Goal: Browse casually

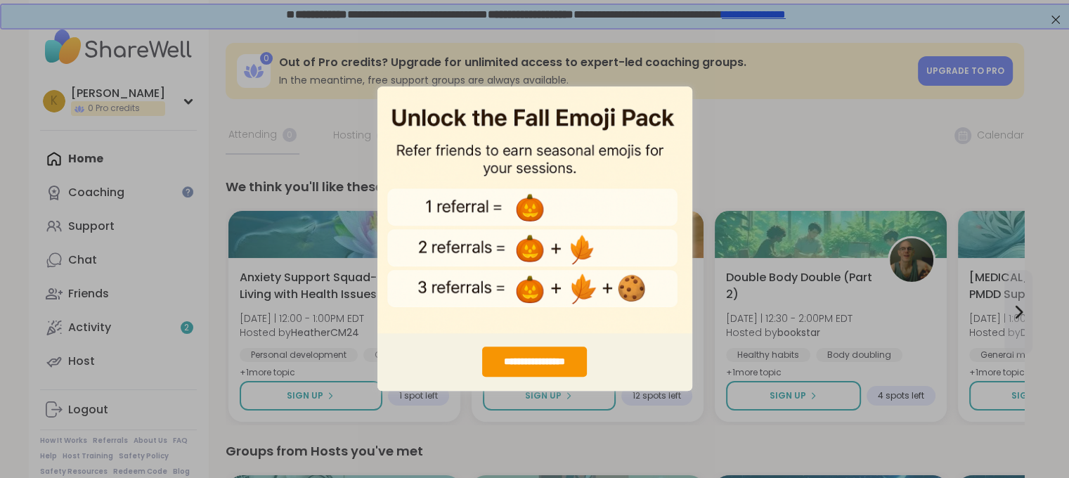
click at [779, 140] on div "**********" at bounding box center [534, 239] width 1069 height 478
